Goal: Task Accomplishment & Management: Complete application form

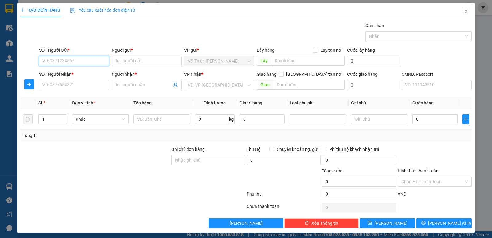
click at [82, 62] on input "SĐT Người Gửi *" at bounding box center [74, 61] width 70 height 10
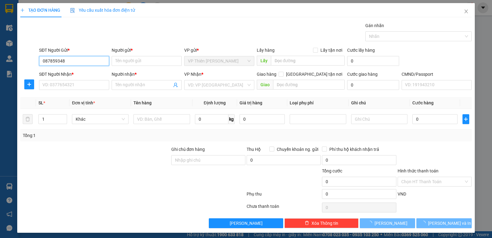
type input "0878593482"
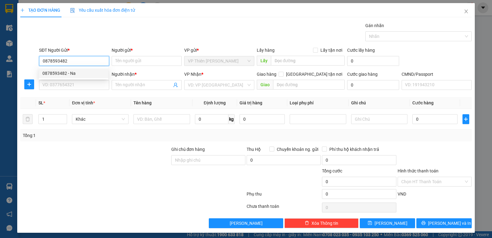
click at [65, 70] on div "0878593482 - Na" at bounding box center [73, 73] width 62 height 7
type input "Na"
type input "0878593482"
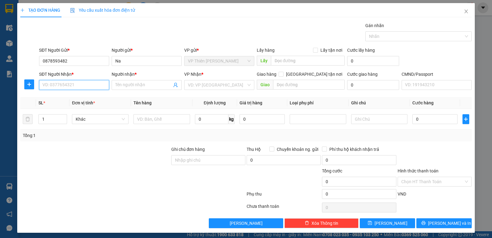
click at [89, 84] on input "SĐT Người Nhận *" at bounding box center [74, 85] width 70 height 10
click at [75, 96] on div "0982347092 - THOA KẾ TOÁN" at bounding box center [73, 97] width 62 height 7
type input "0982347092"
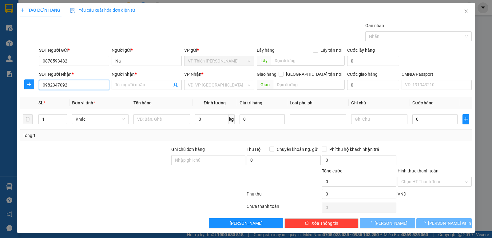
type input "THOA KẾ TOÁN"
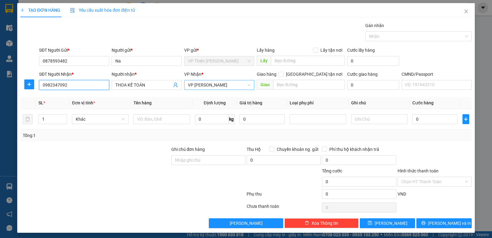
click at [213, 84] on span "VP [PERSON_NAME]" at bounding box center [219, 84] width 63 height 9
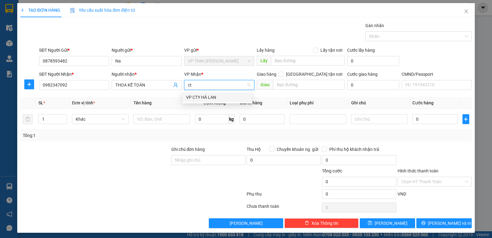
type input "cty"
click at [198, 95] on div "VP CTY HÀ LAN" at bounding box center [217, 97] width 62 height 7
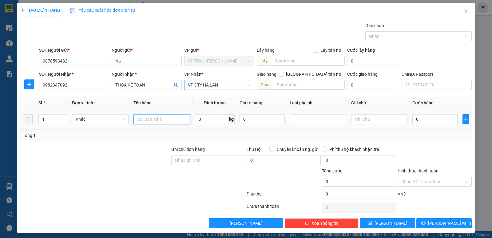
click at [159, 117] on input "text" at bounding box center [162, 119] width 57 height 10
type input "pb"
click at [404, 181] on input "Hình thức thanh toán" at bounding box center [432, 181] width 62 height 9
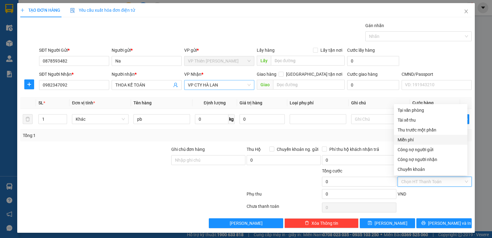
click at [410, 138] on div "Miễn phí" at bounding box center [431, 139] width 66 height 7
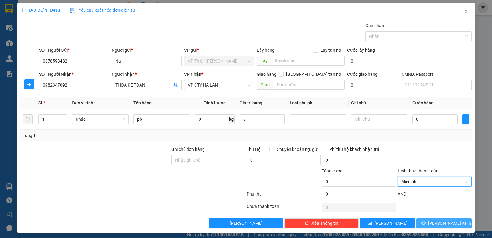
click at [449, 219] on button "[PERSON_NAME] và In" at bounding box center [444, 223] width 55 height 10
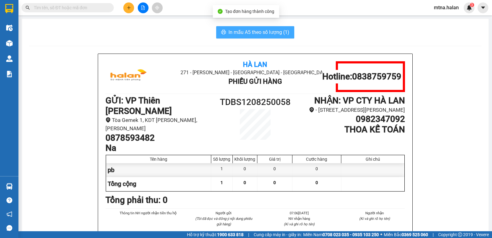
click at [259, 33] on span "In mẫu A5 theo số lượng (1)" at bounding box center [259, 32] width 61 height 8
